Goal: Find specific page/section: Find specific page/section

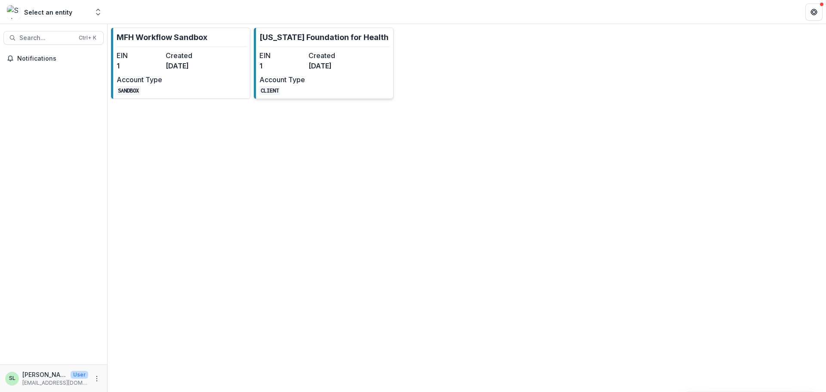
click at [279, 64] on dd "1" at bounding box center [282, 66] width 46 height 10
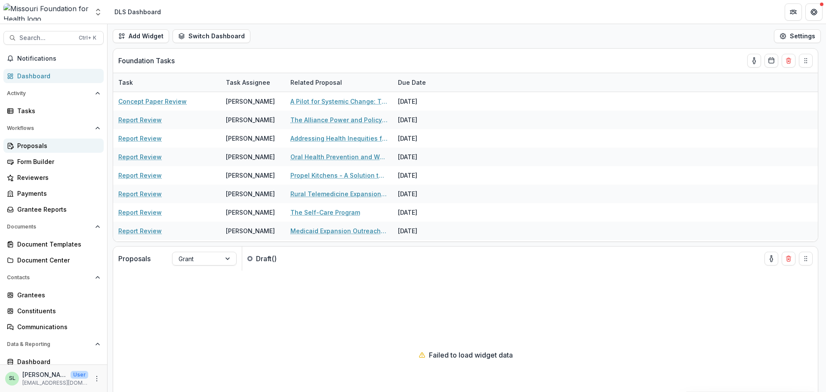
click at [34, 147] on div "Proposals" at bounding box center [57, 145] width 80 height 9
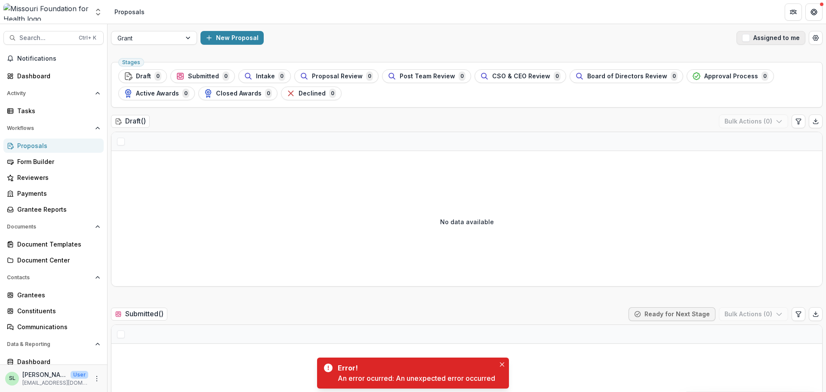
click at [746, 38] on span "button" at bounding box center [746, 38] width 8 height 8
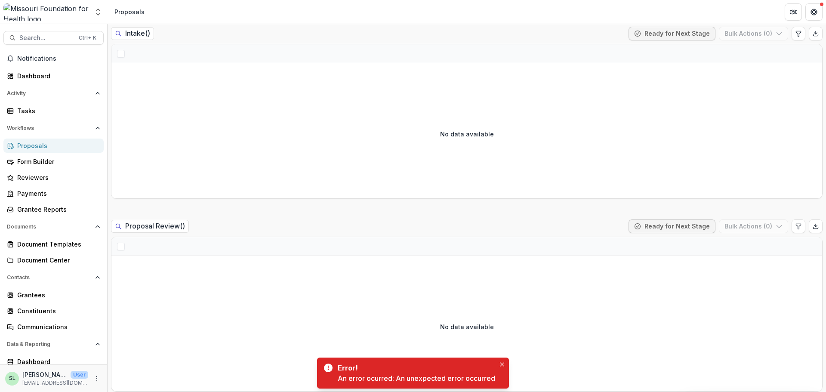
scroll to position [645, 0]
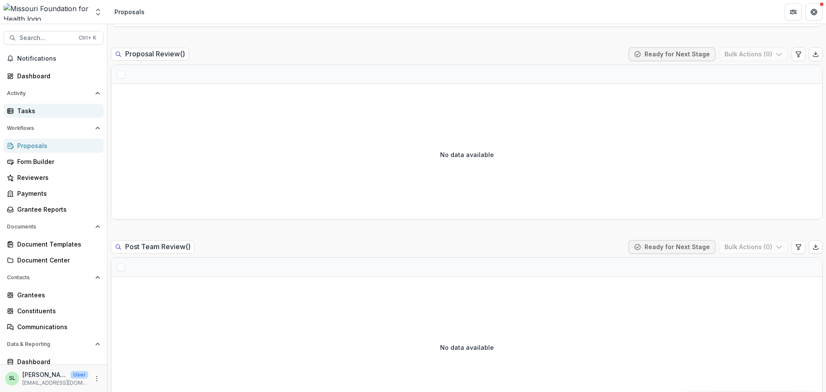
click at [34, 112] on div "Tasks" at bounding box center [57, 110] width 80 height 9
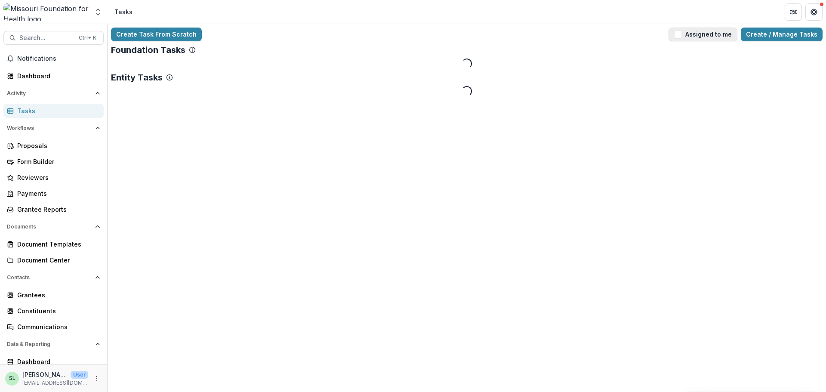
drag, startPoint x: 697, startPoint y: 28, endPoint x: 699, endPoint y: 37, distance: 8.4
click at [699, 37] on button "Assigned to me" at bounding box center [702, 35] width 69 height 14
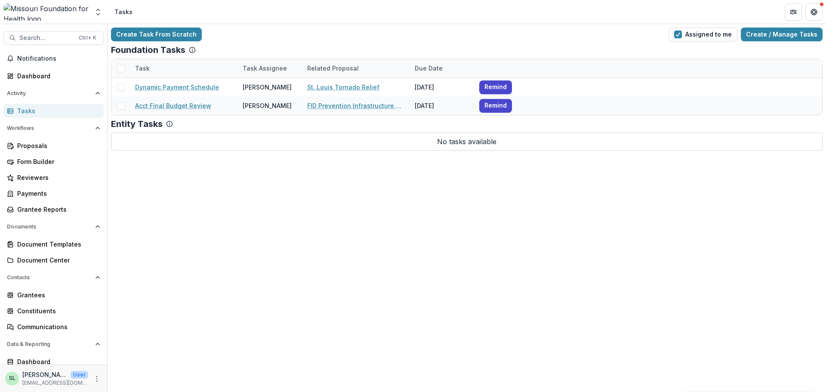
scroll to position [36, 0]
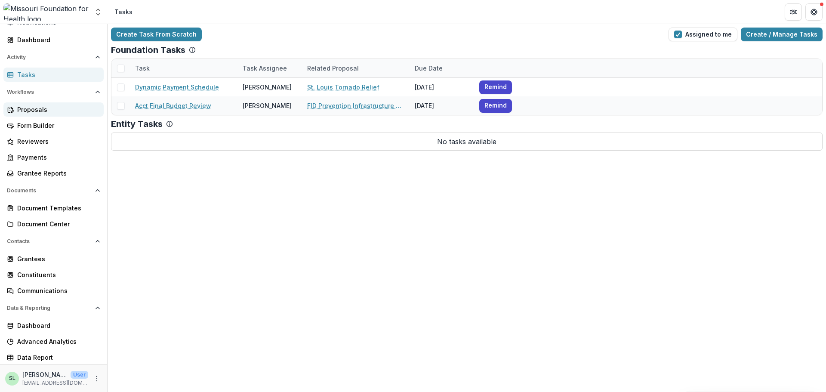
click at [37, 108] on div "Proposals" at bounding box center [57, 109] width 80 height 9
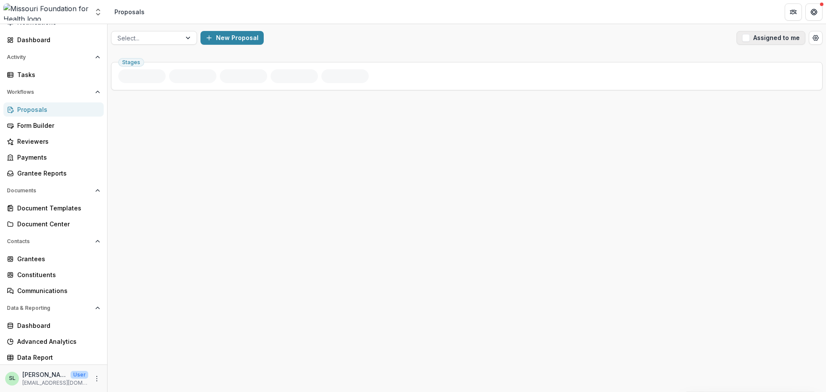
click at [755, 38] on button "Assigned to me" at bounding box center [770, 38] width 69 height 14
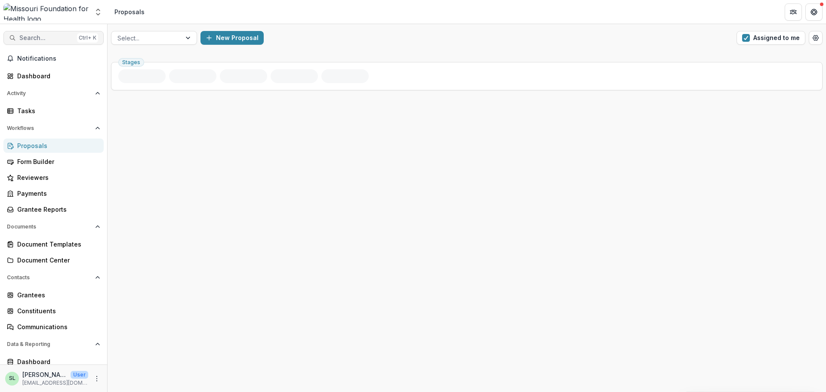
click at [46, 36] on span "Search..." at bounding box center [46, 37] width 54 height 7
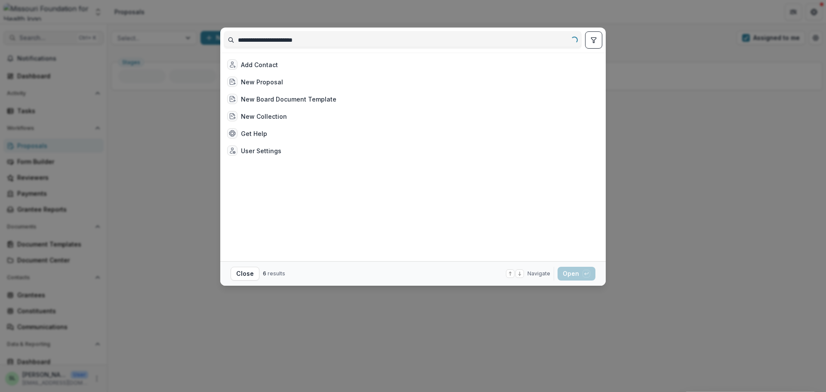
type input "**********"
